Goal: Register for event/course

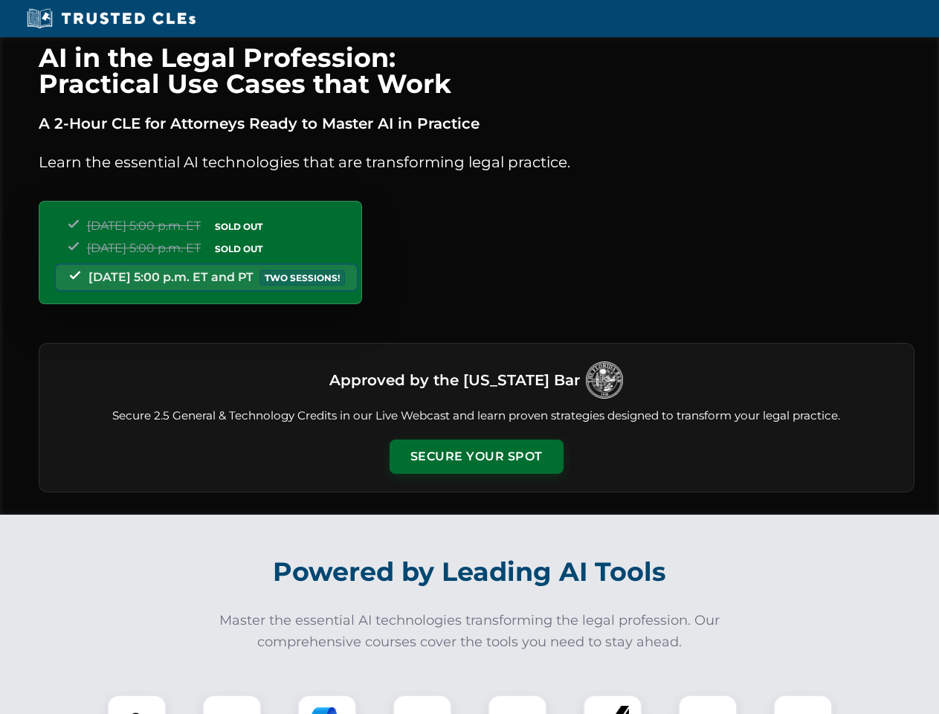
click at [476, 457] on button "Secure Your Spot" at bounding box center [477, 457] width 174 height 34
click at [137, 704] on img at bounding box center [136, 724] width 43 height 43
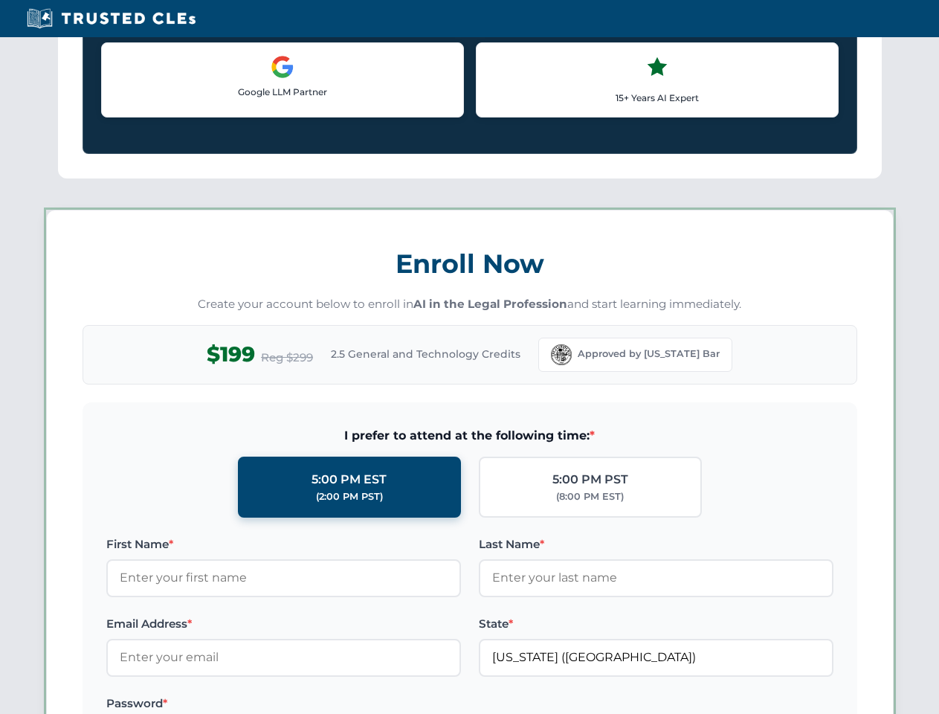
click at [422, 704] on label "Password *" at bounding box center [283, 704] width 355 height 18
